Goal: Information Seeking & Learning: Learn about a topic

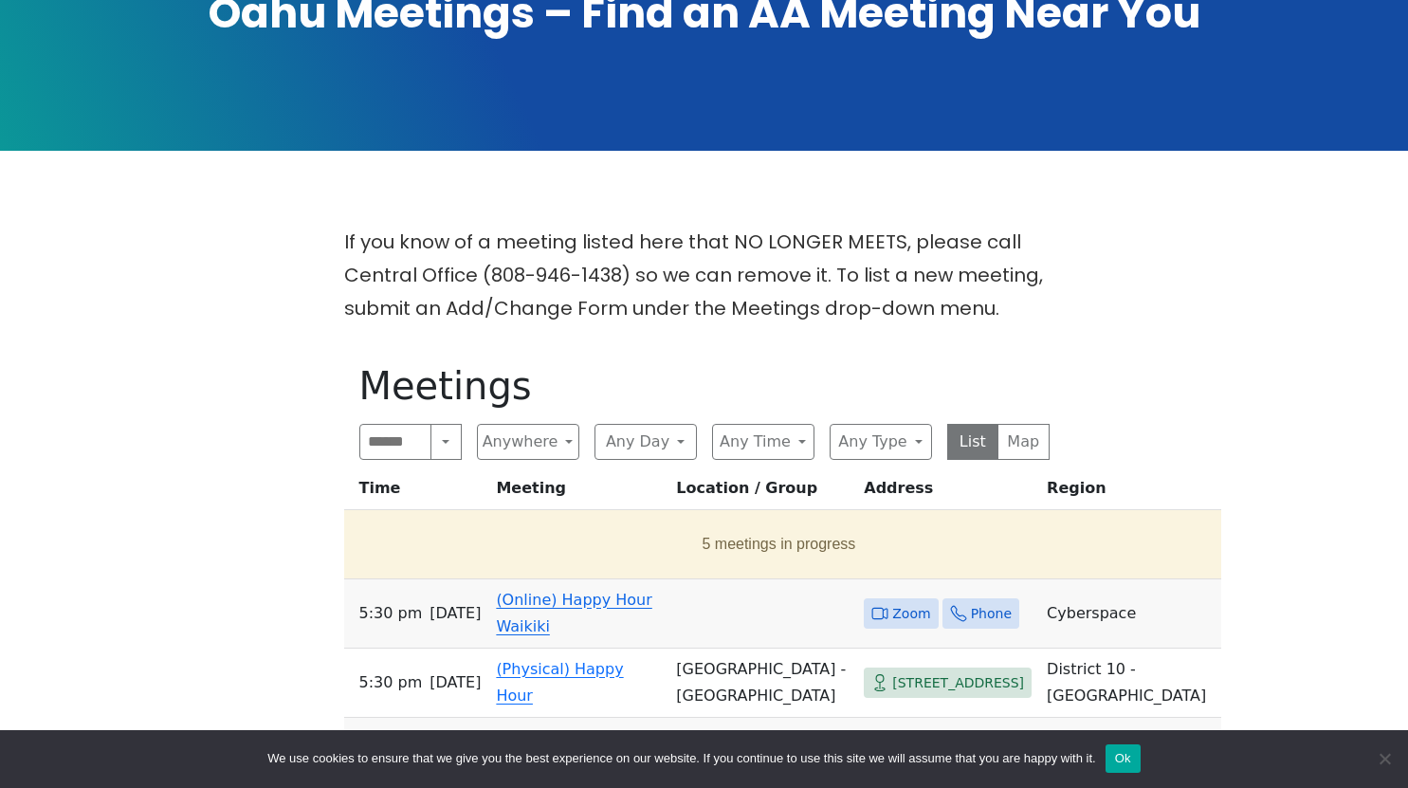
scroll to position [331, 0]
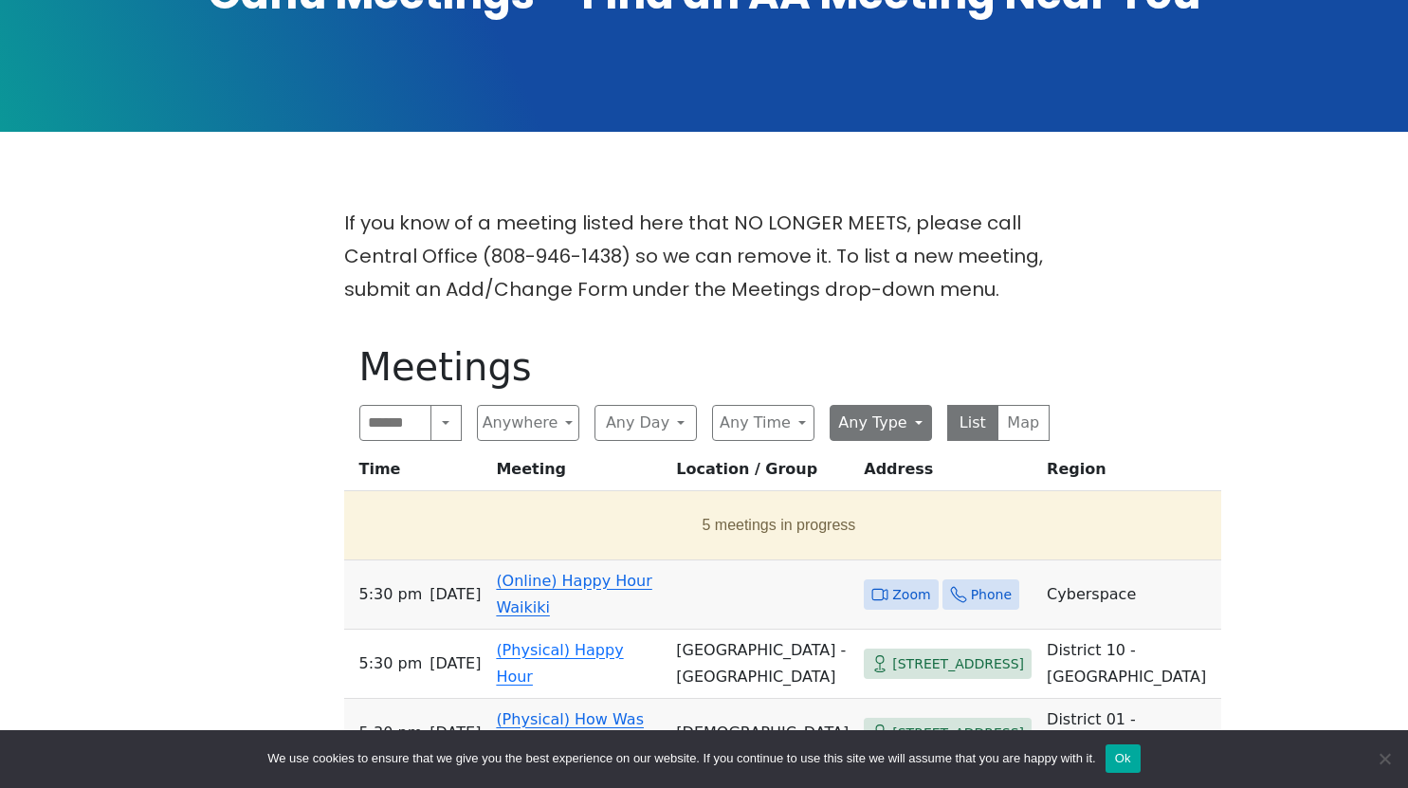
click at [896, 427] on button "Any Type" at bounding box center [881, 423] width 102 height 36
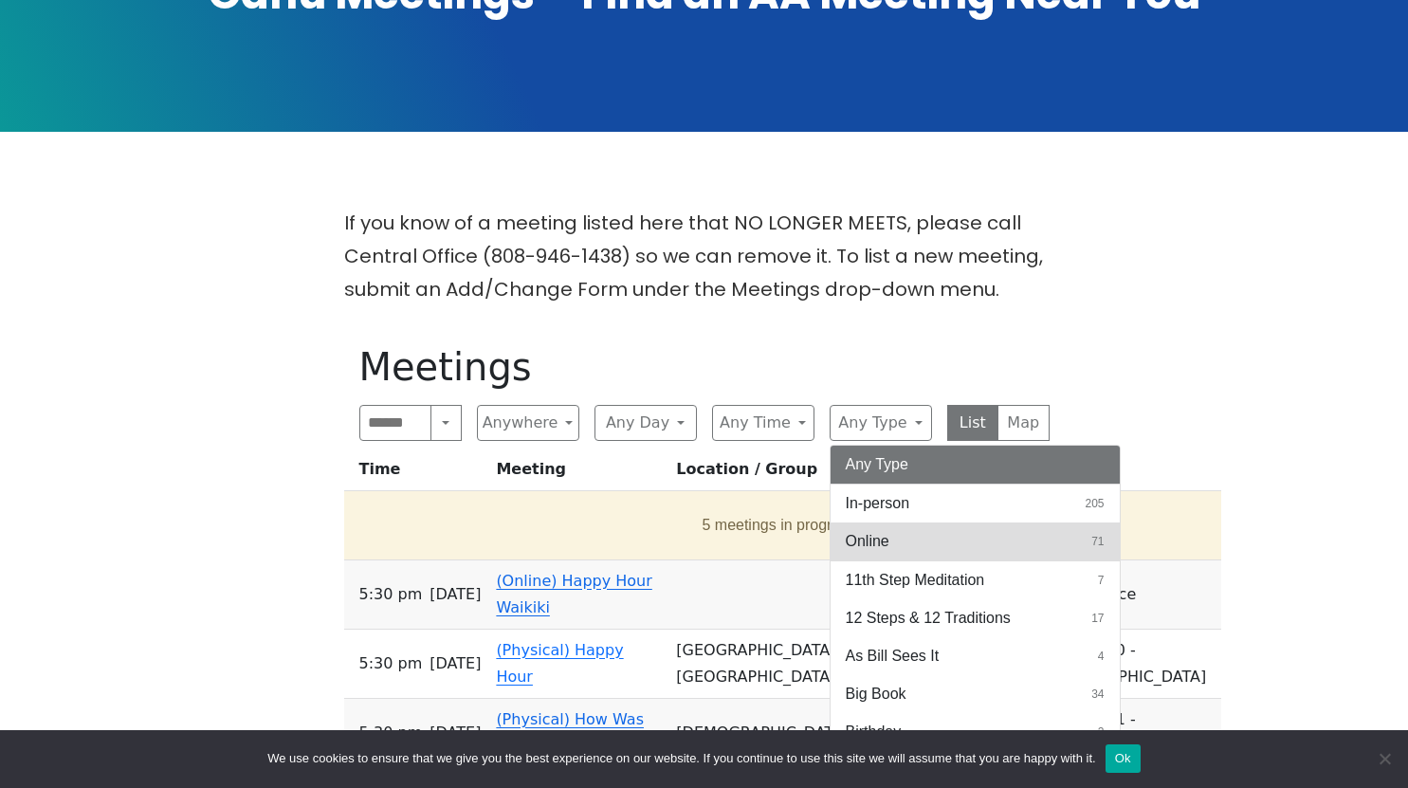
click at [970, 539] on button "Online 71" at bounding box center [975, 541] width 289 height 38
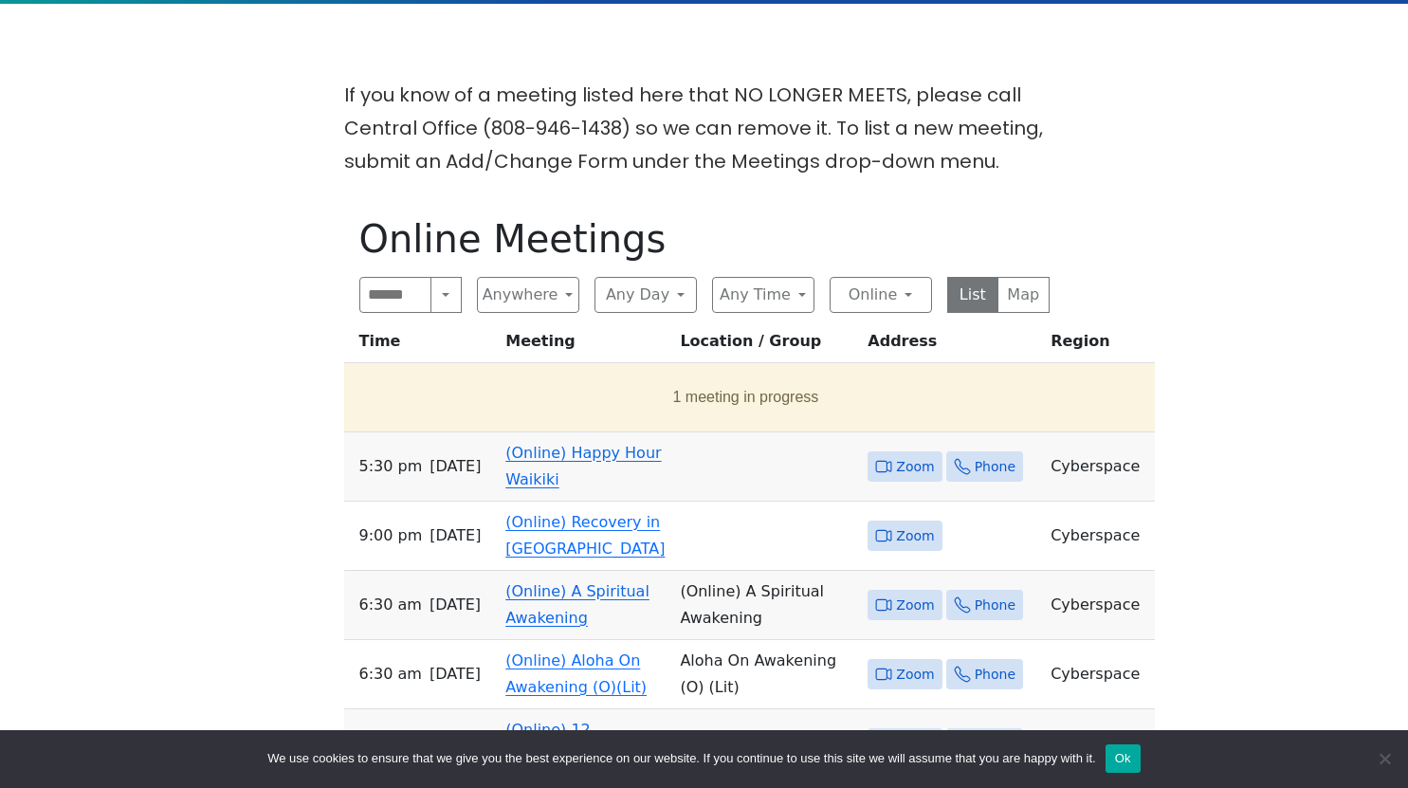
scroll to position [460, 0]
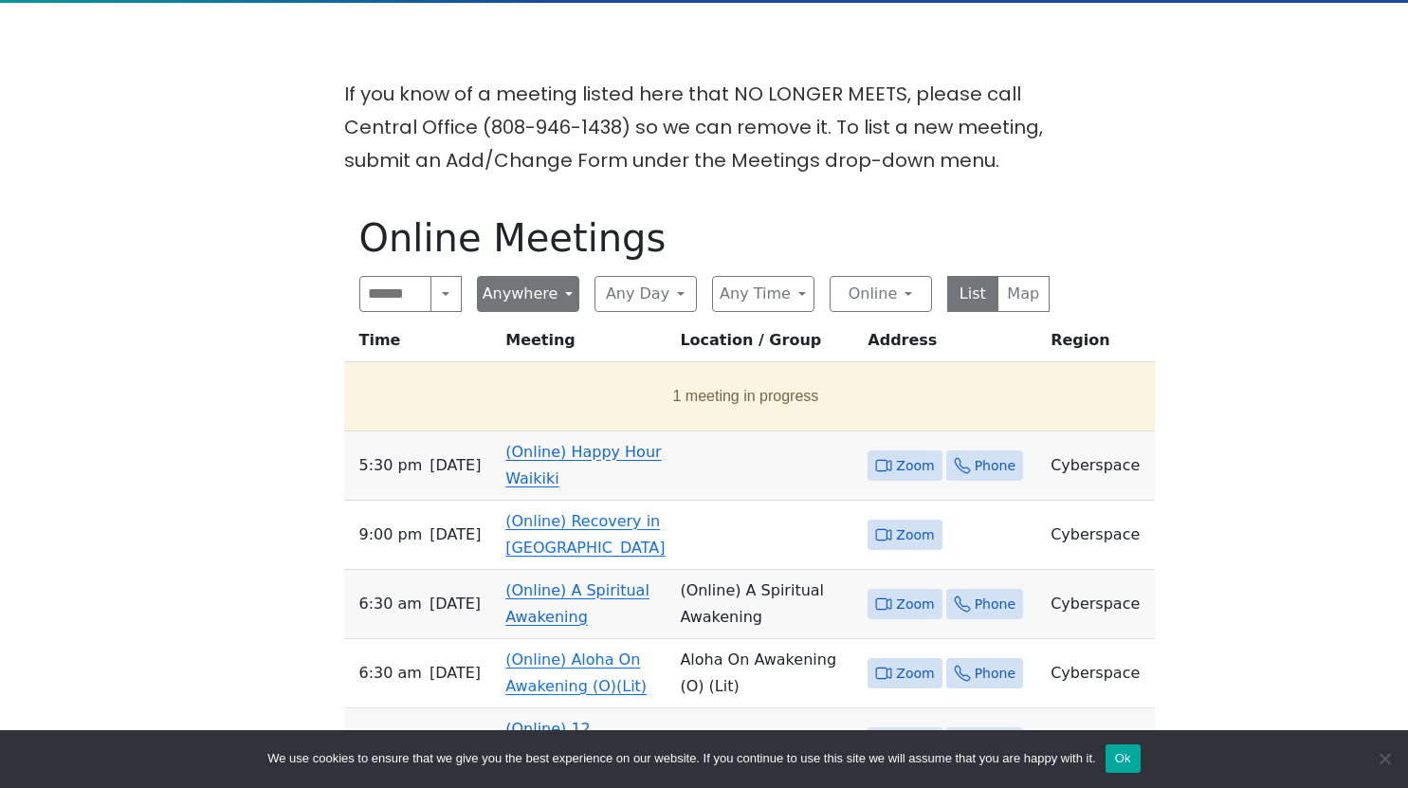
click at [548, 300] on button "Anywhere" at bounding box center [528, 294] width 102 height 36
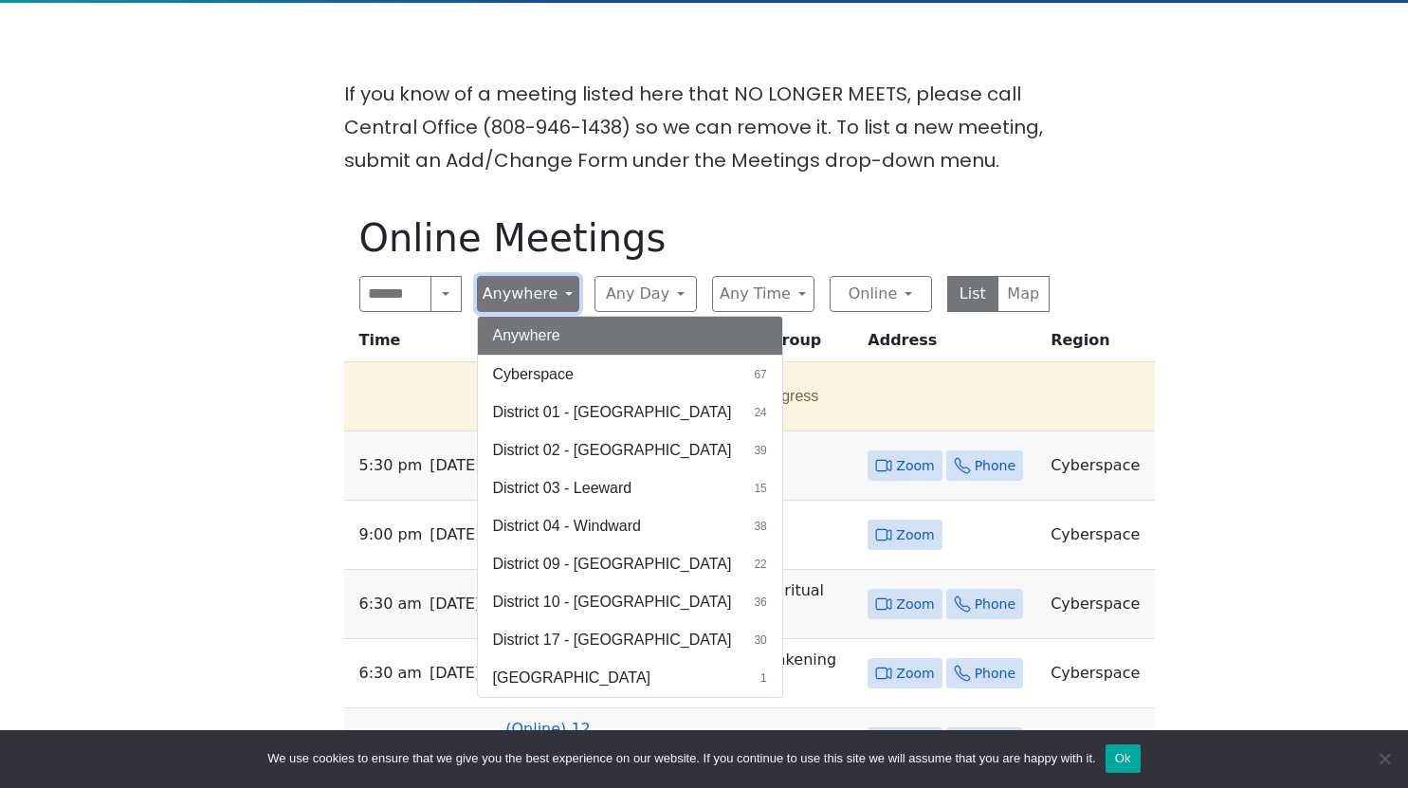
click at [537, 293] on button "Anywhere" at bounding box center [528, 294] width 102 height 36
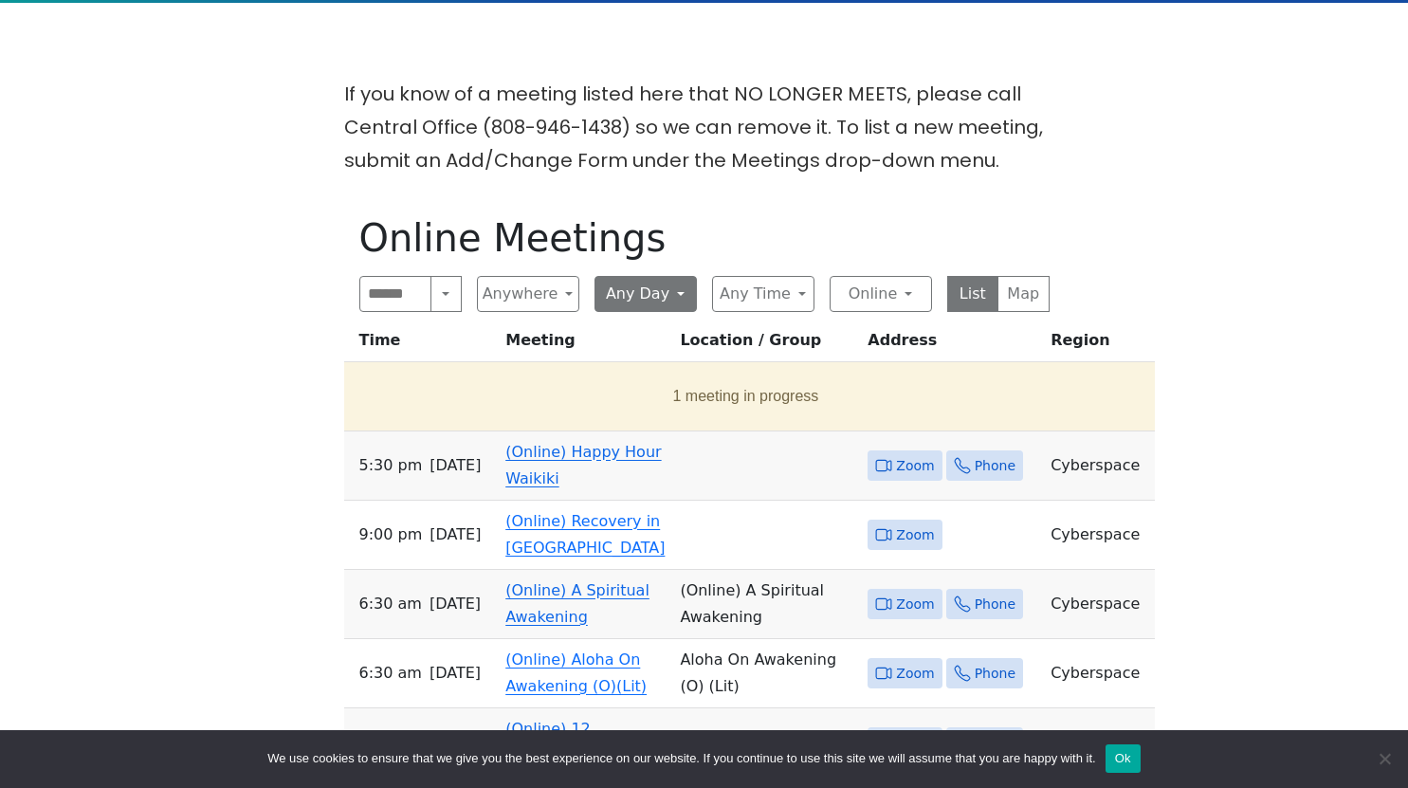
click at [670, 297] on button "Any Day" at bounding box center [646, 294] width 102 height 36
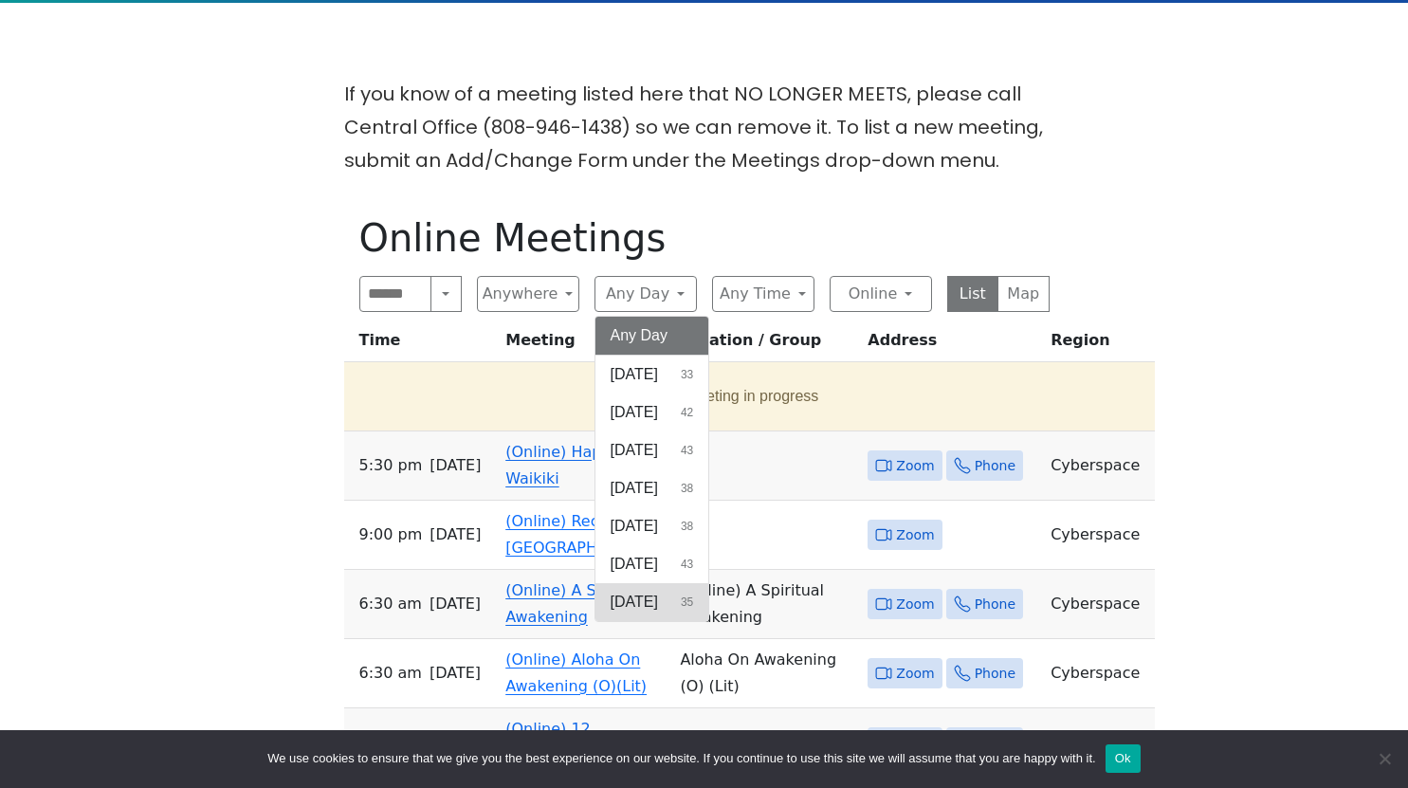
click at [675, 605] on button "[DATE] 35" at bounding box center [653, 602] width 114 height 38
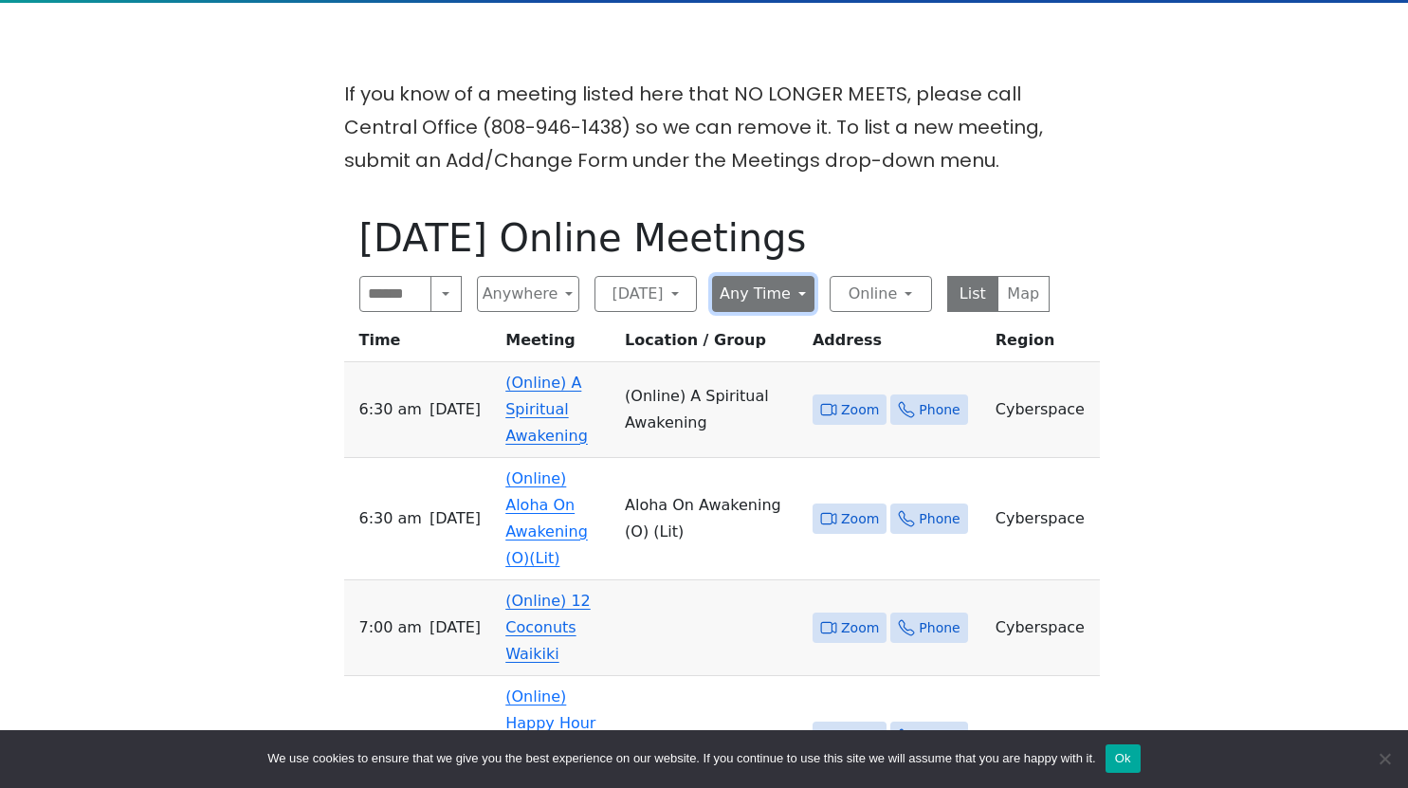
click at [770, 297] on button "Any Time" at bounding box center [763, 294] width 102 height 36
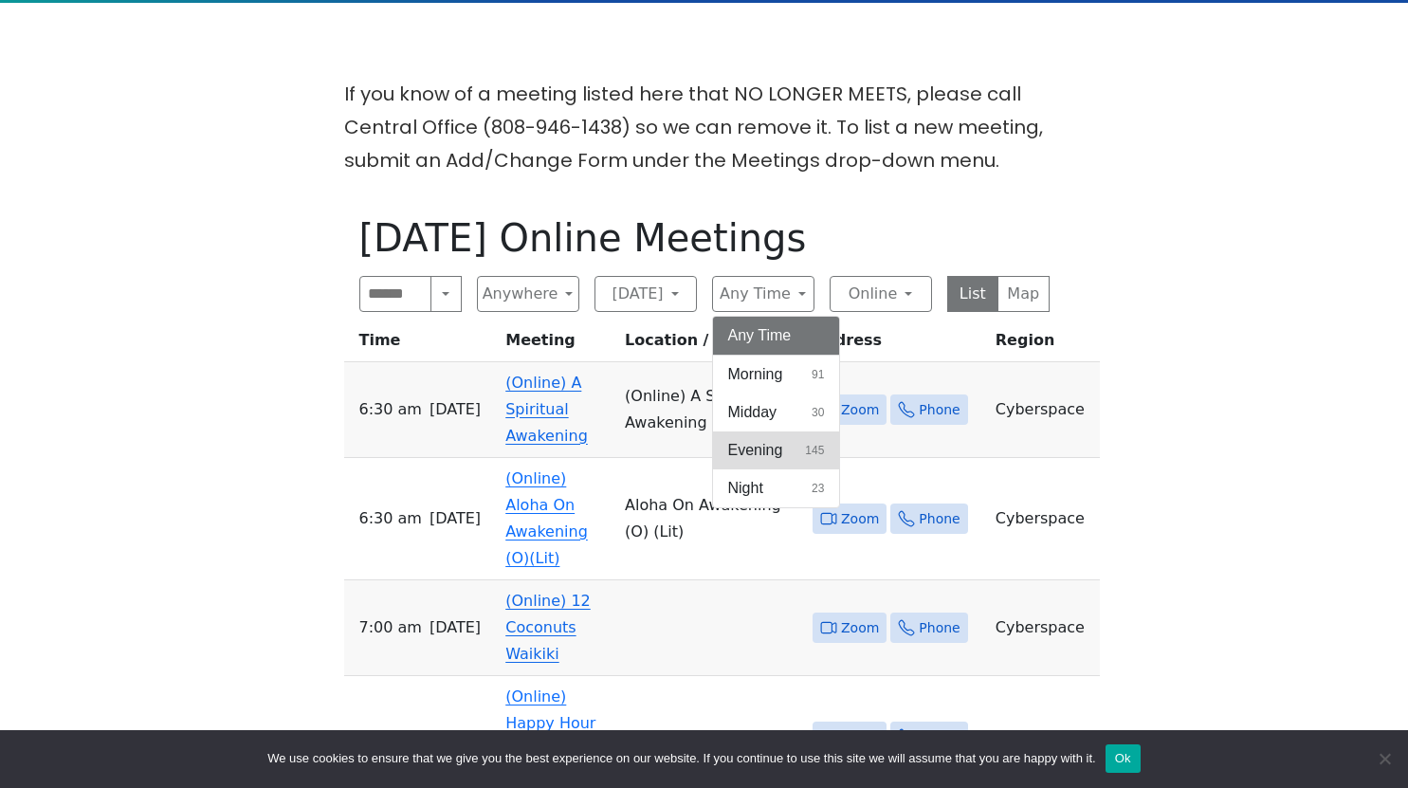
click at [781, 448] on span "Evening" at bounding box center [755, 450] width 55 height 23
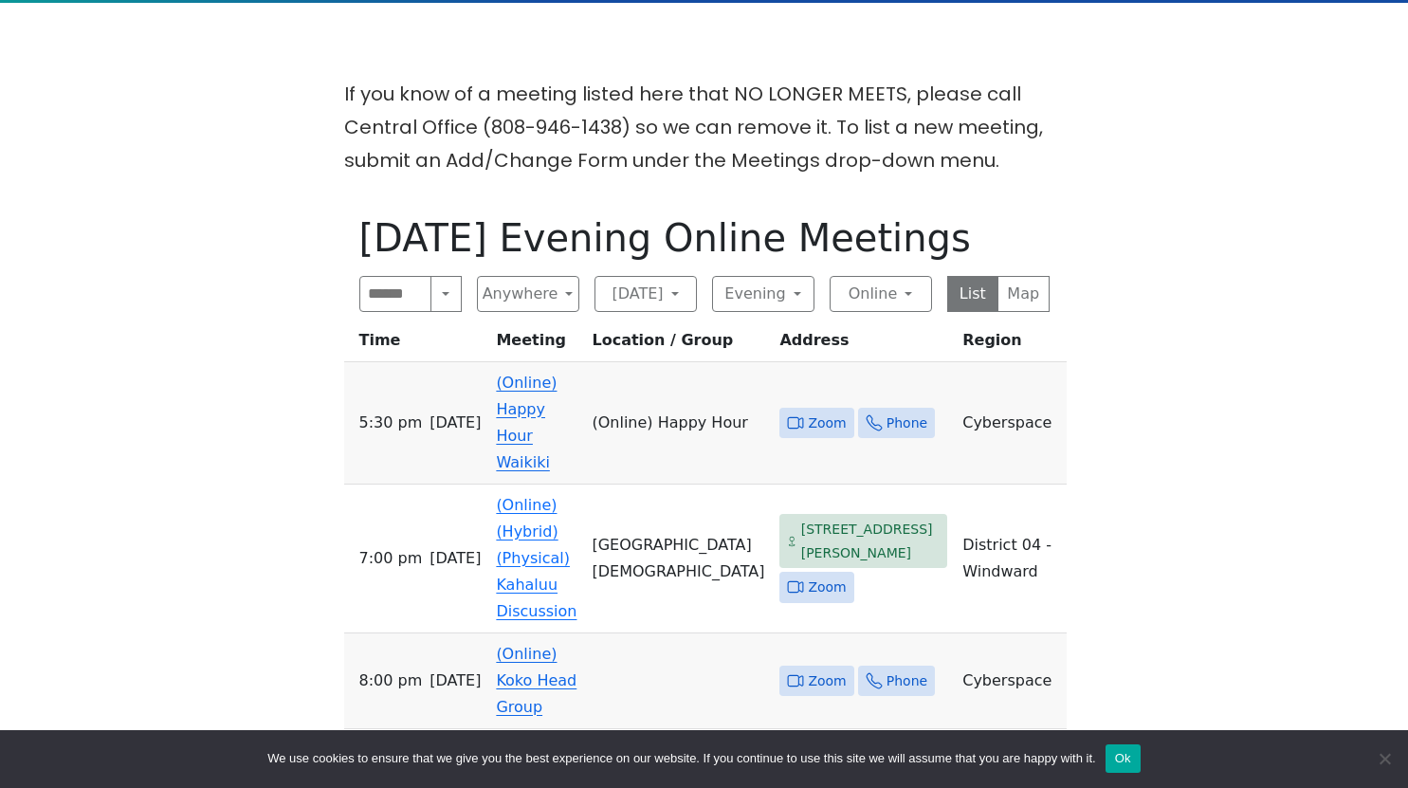
click at [835, 412] on span "Zoom" at bounding box center [827, 424] width 38 height 24
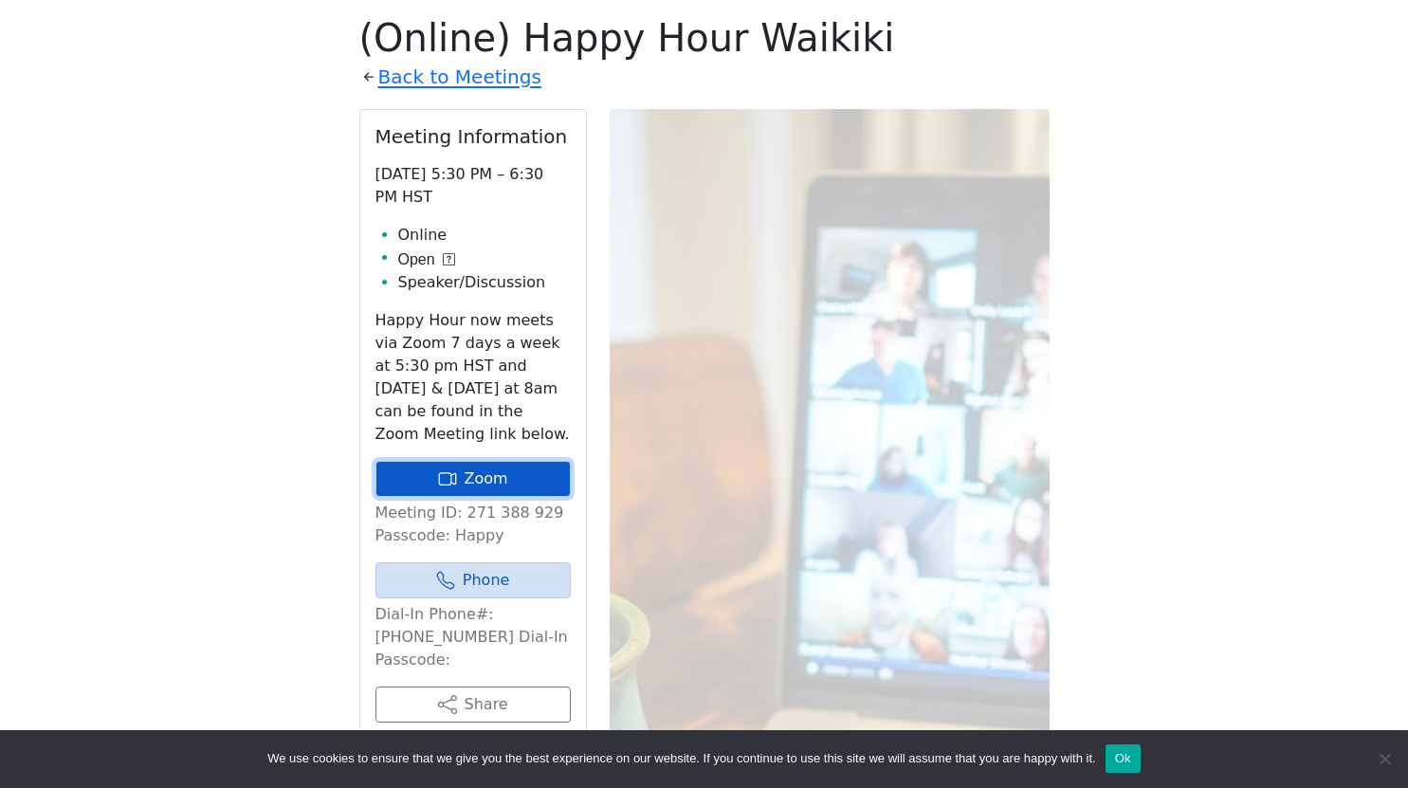
click at [470, 476] on link "Zoom" at bounding box center [473, 479] width 195 height 36
